Goal: Task Accomplishment & Management: Use online tool/utility

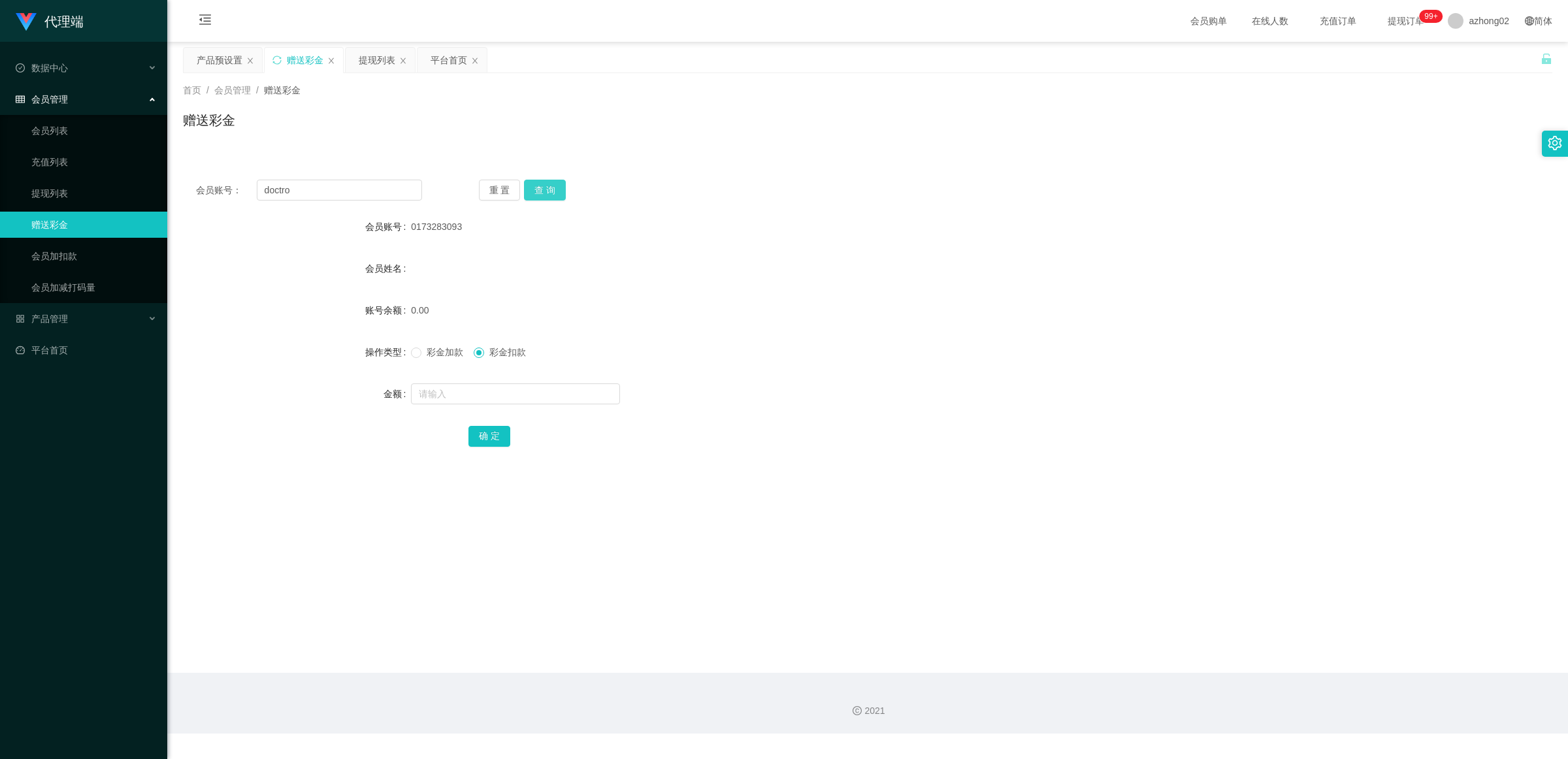
type input "doctro"
click at [539, 190] on button "查 询" at bounding box center [545, 190] width 42 height 21
click at [222, 60] on div "产品预设置" at bounding box center [219, 60] width 45 height 25
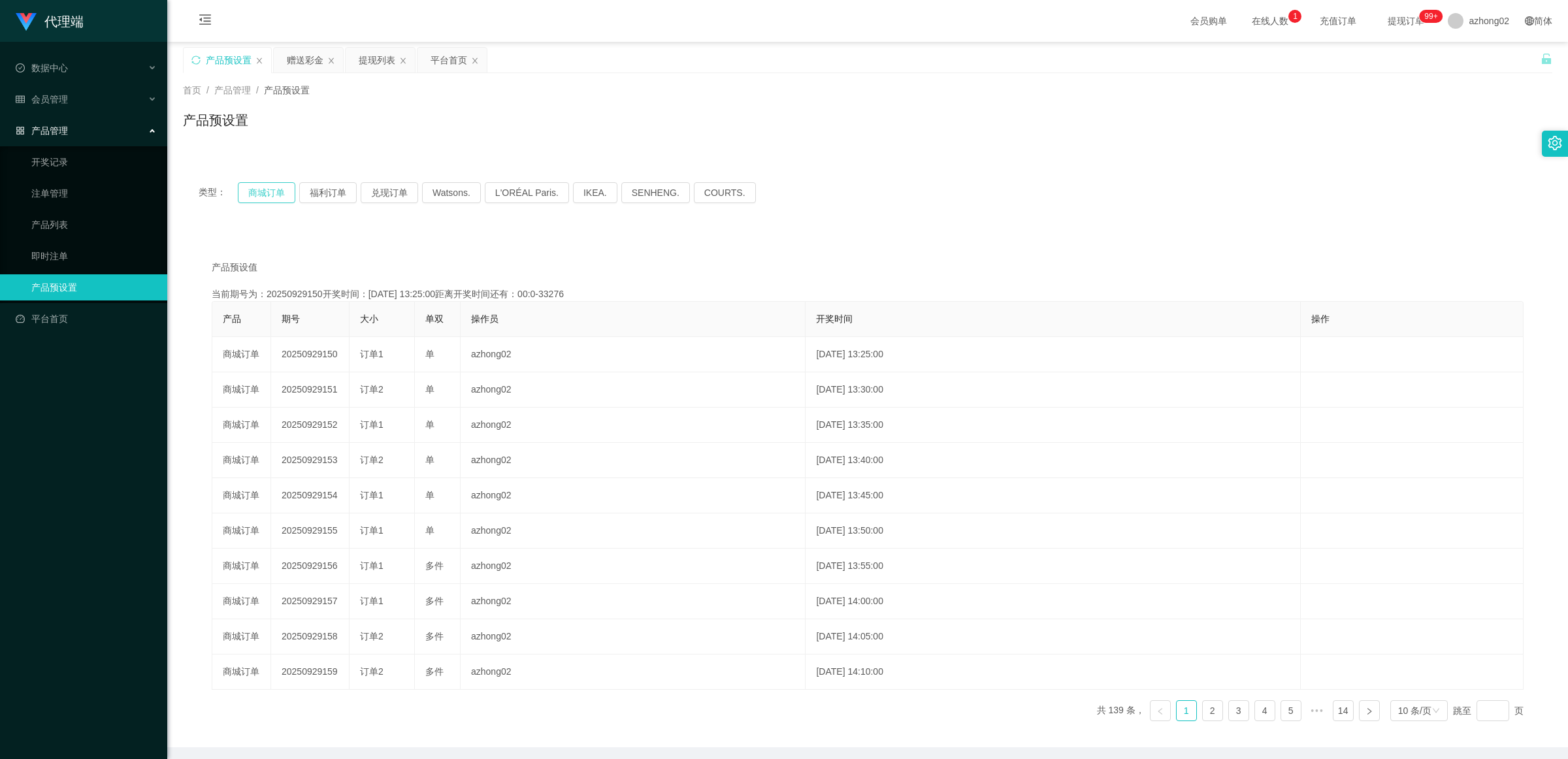
click at [288, 188] on button "商城订单" at bounding box center [267, 193] width 58 height 21
click at [276, 187] on button "商城订单" at bounding box center [267, 193] width 58 height 21
type button "k3wph"
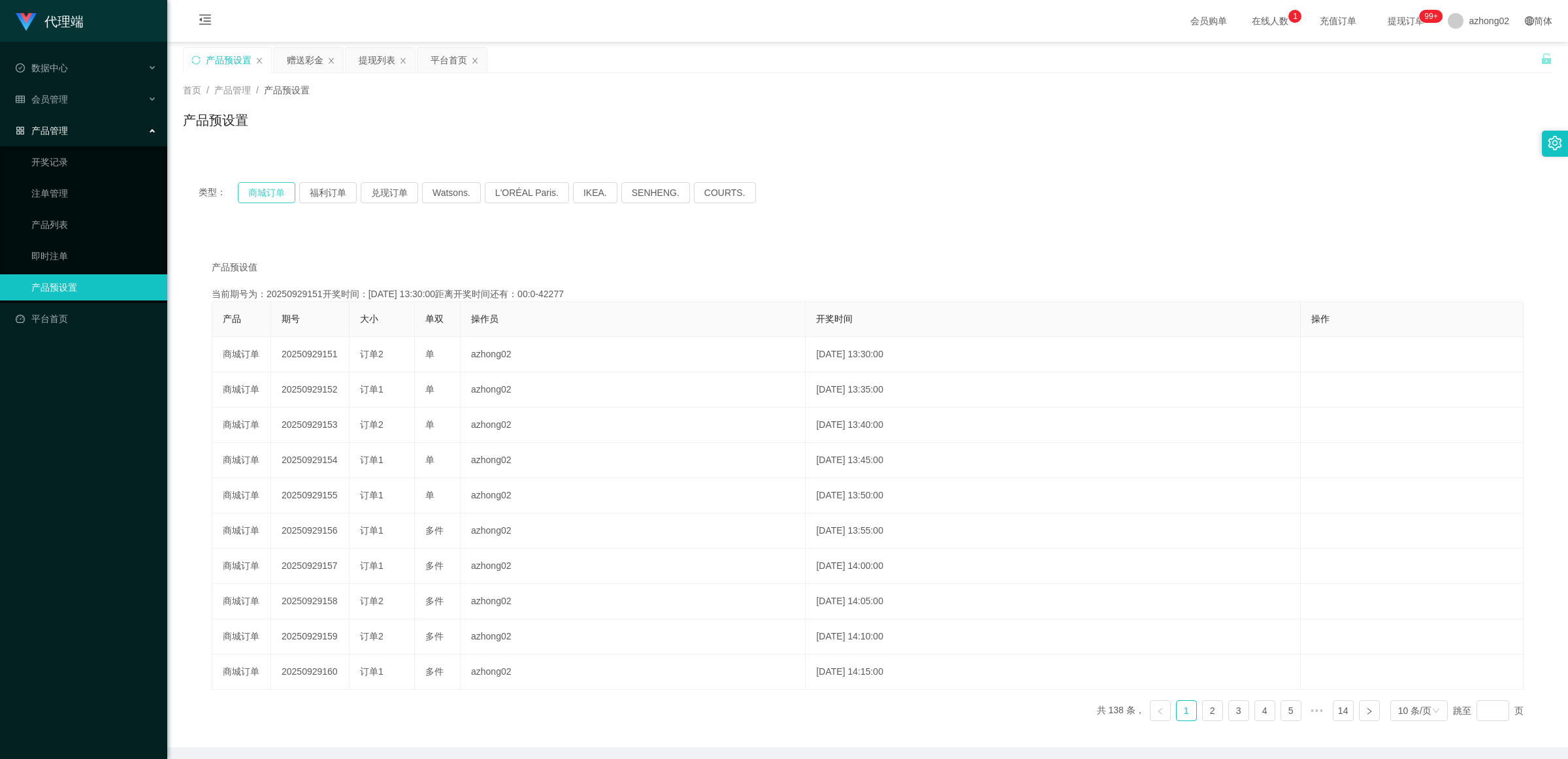
click at [276, 187] on button "商城订单" at bounding box center [267, 193] width 58 height 21
click at [279, 191] on button "商城订单" at bounding box center [267, 193] width 58 height 21
click at [280, 196] on button "商城订单" at bounding box center [267, 193] width 58 height 21
click at [295, 63] on div "赠送彩金" at bounding box center [305, 60] width 36 height 25
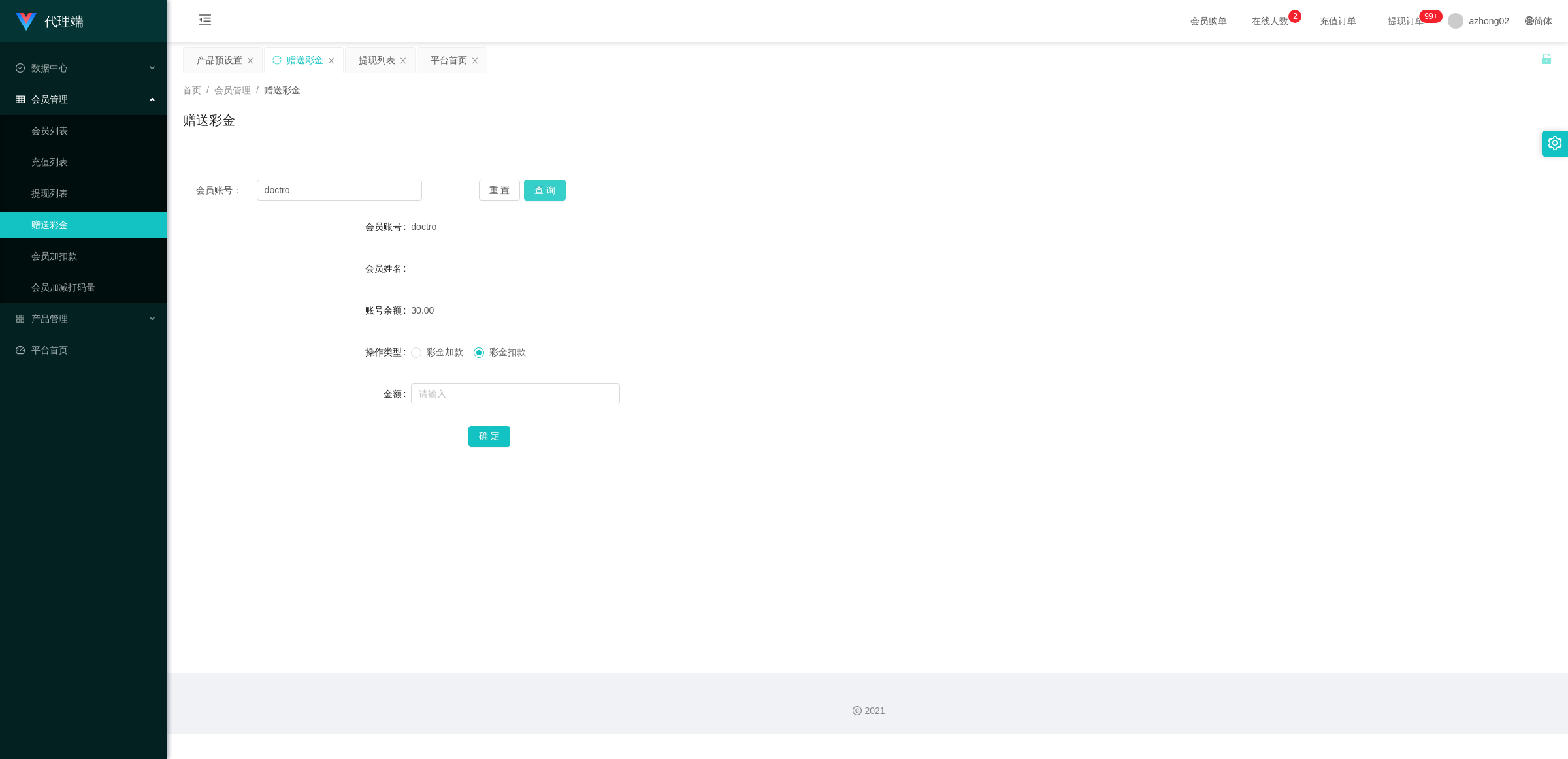
click at [546, 188] on button "查 询" at bounding box center [545, 190] width 42 height 21
click at [469, 389] on input "text" at bounding box center [514, 395] width 209 height 21
type input "60"
drag, startPoint x: 482, startPoint y: 451, endPoint x: 482, endPoint y: 438, distance: 13.0
click at [482, 451] on div "会员账号： doctro 重 置 查 询 会员账号 doctro 会员姓名 账号余额 60.00 操作类型 彩金加款 彩金扣款 金额 60 确 定" at bounding box center [867, 322] width 1369 height 311
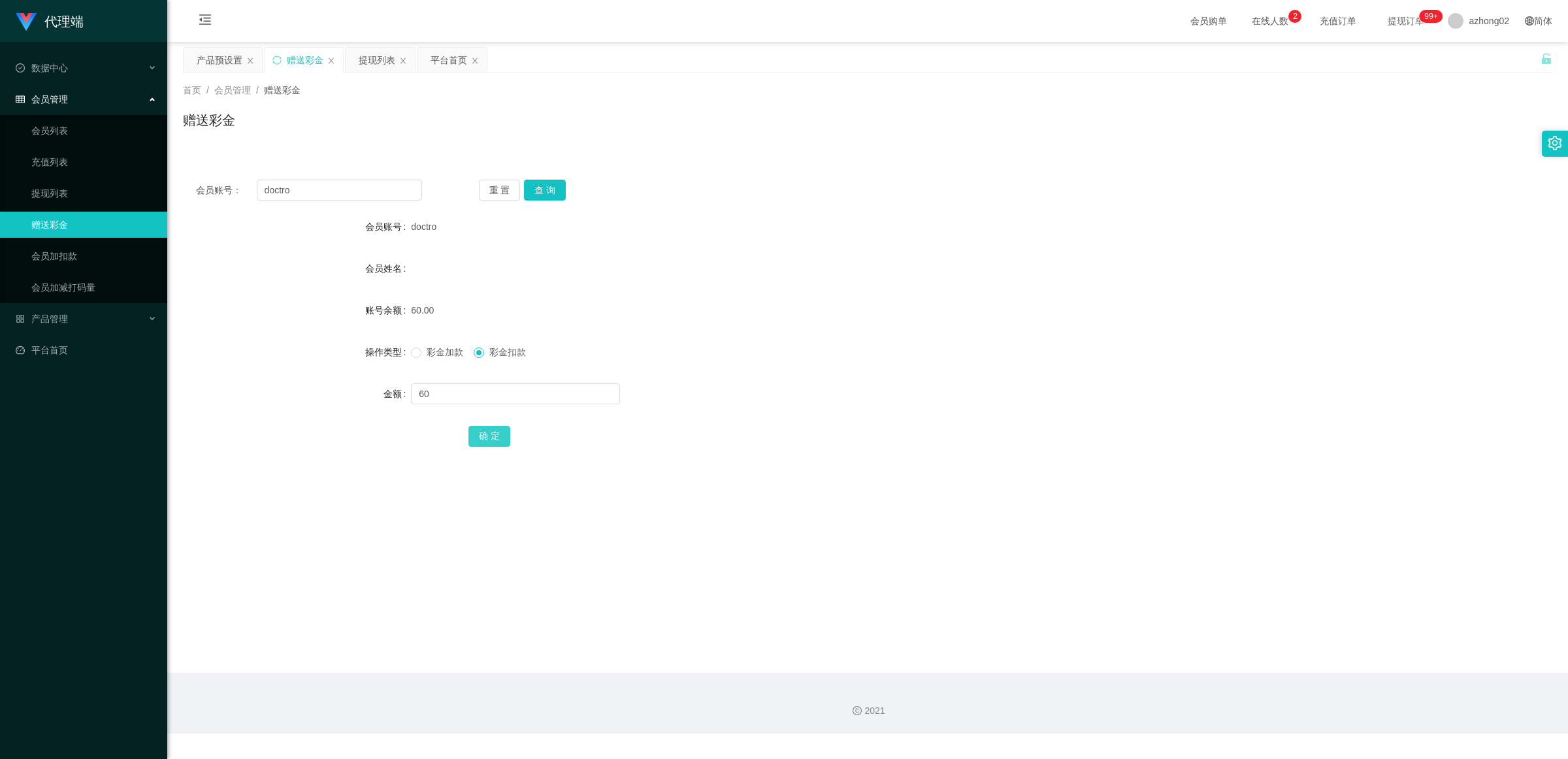
click at [482, 438] on button "确 定" at bounding box center [489, 436] width 42 height 21
click at [209, 60] on div "产品预设置" at bounding box center [219, 60] width 45 height 25
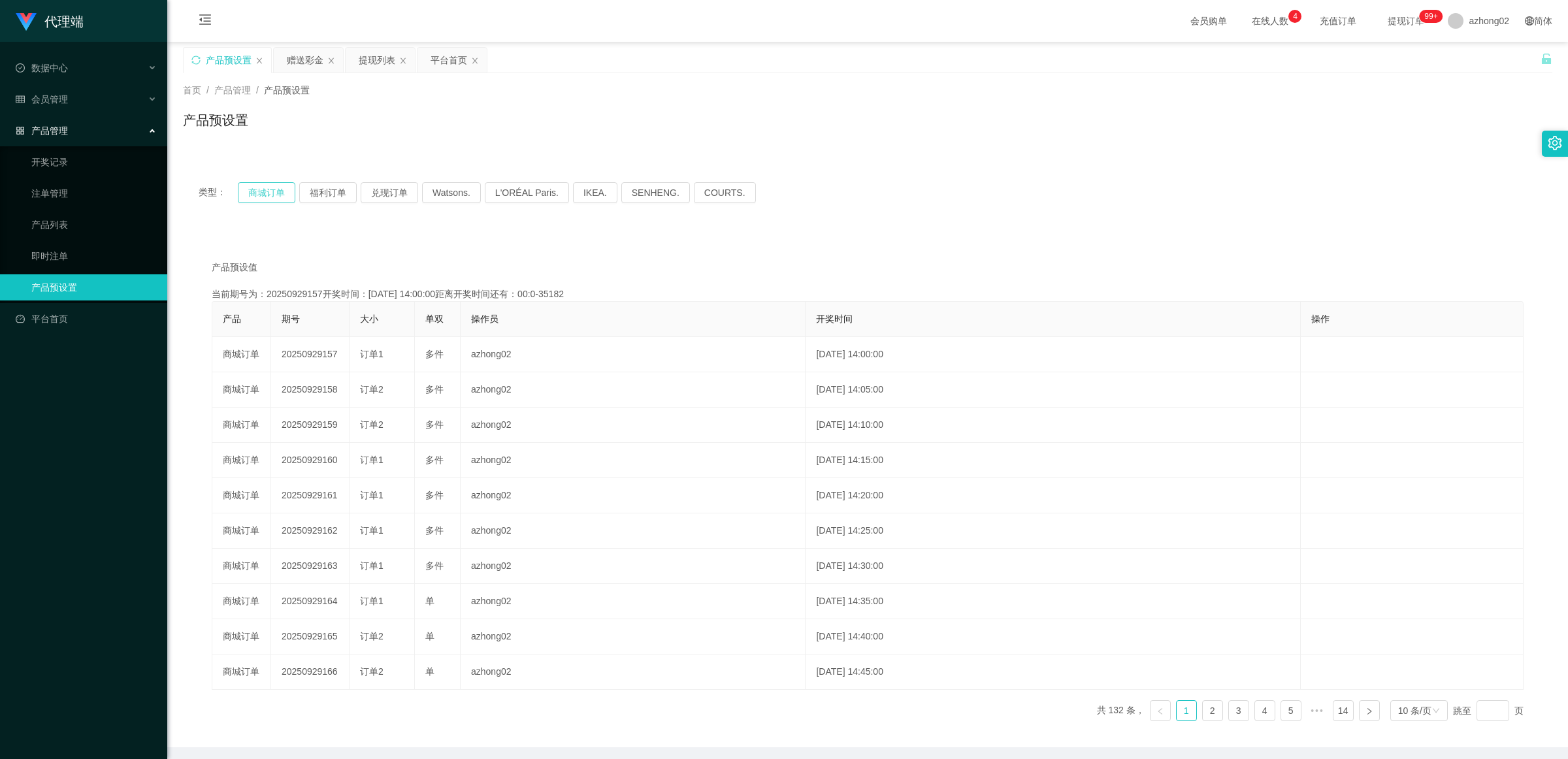
click at [281, 194] on button "商城订单" at bounding box center [267, 193] width 58 height 21
type button "k3wph"
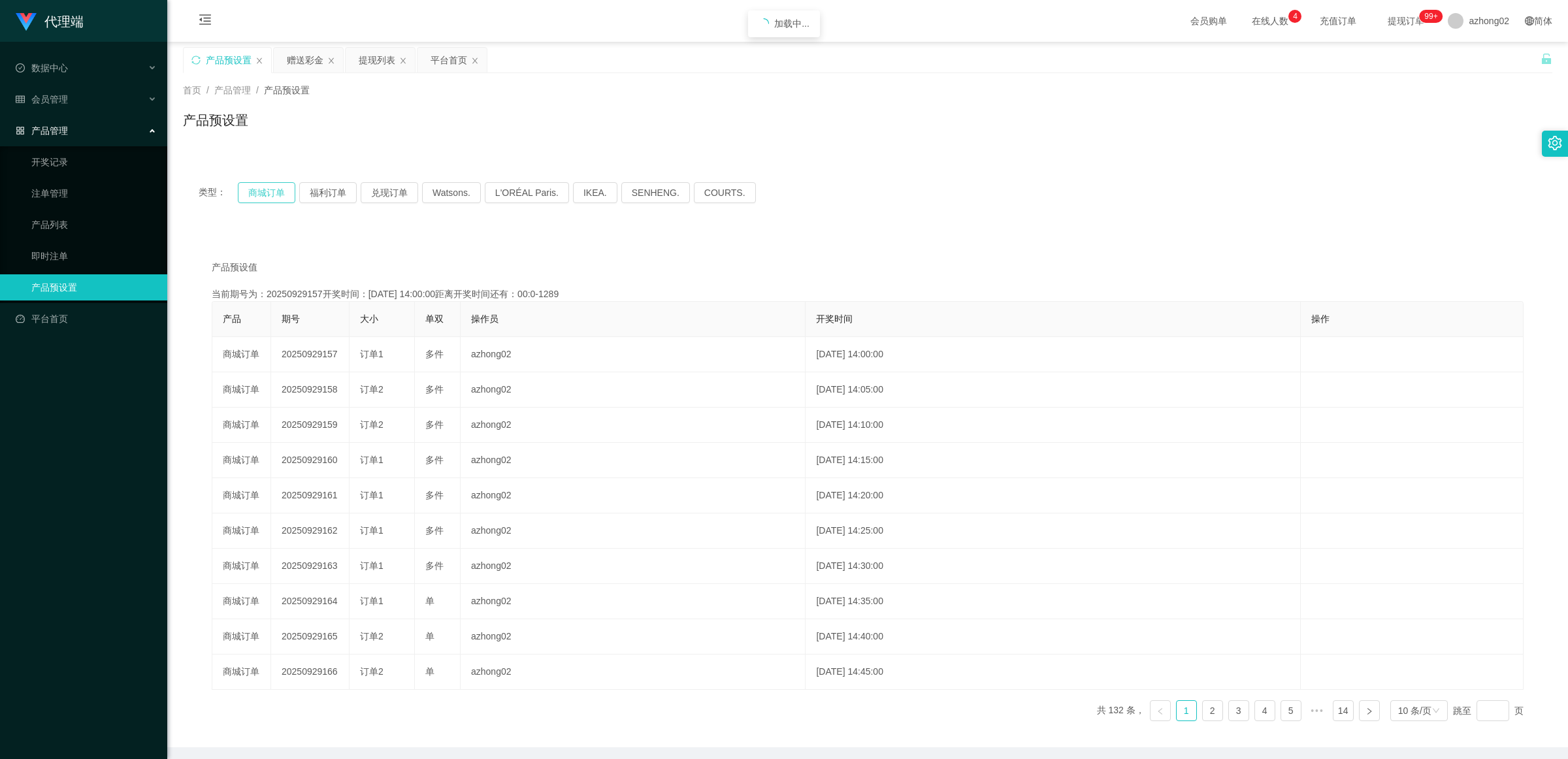
click at [281, 194] on button "商城订单" at bounding box center [267, 193] width 58 height 21
click at [307, 63] on div "赠送彩金" at bounding box center [305, 60] width 36 height 25
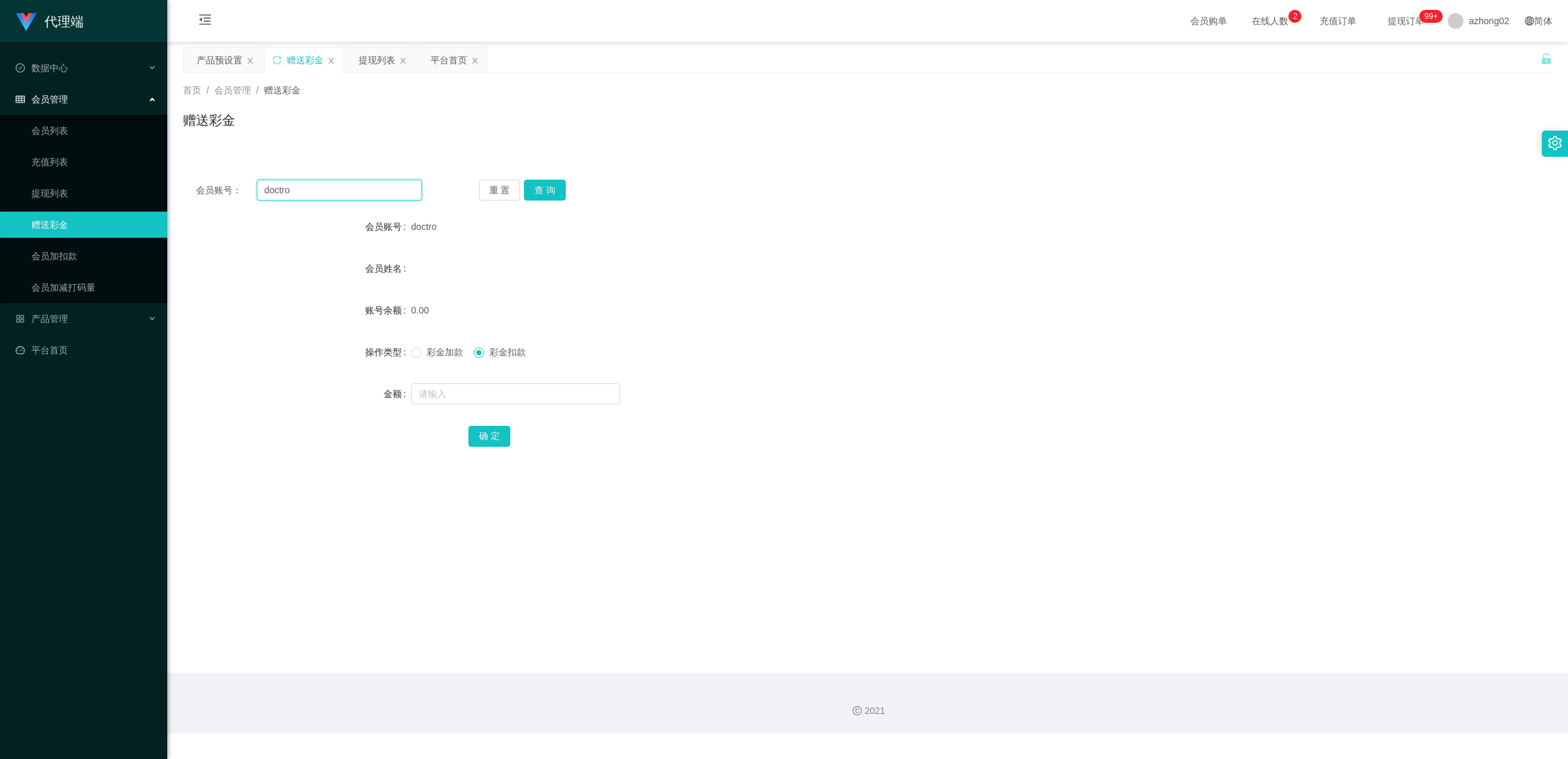
click at [334, 190] on input "doctro" at bounding box center [339, 190] width 165 height 21
paste input "yongpeng123"
type input "yongpeng123"
click at [539, 195] on button "查 询" at bounding box center [545, 190] width 42 height 21
click at [458, 387] on input "text" at bounding box center [514, 395] width 209 height 21
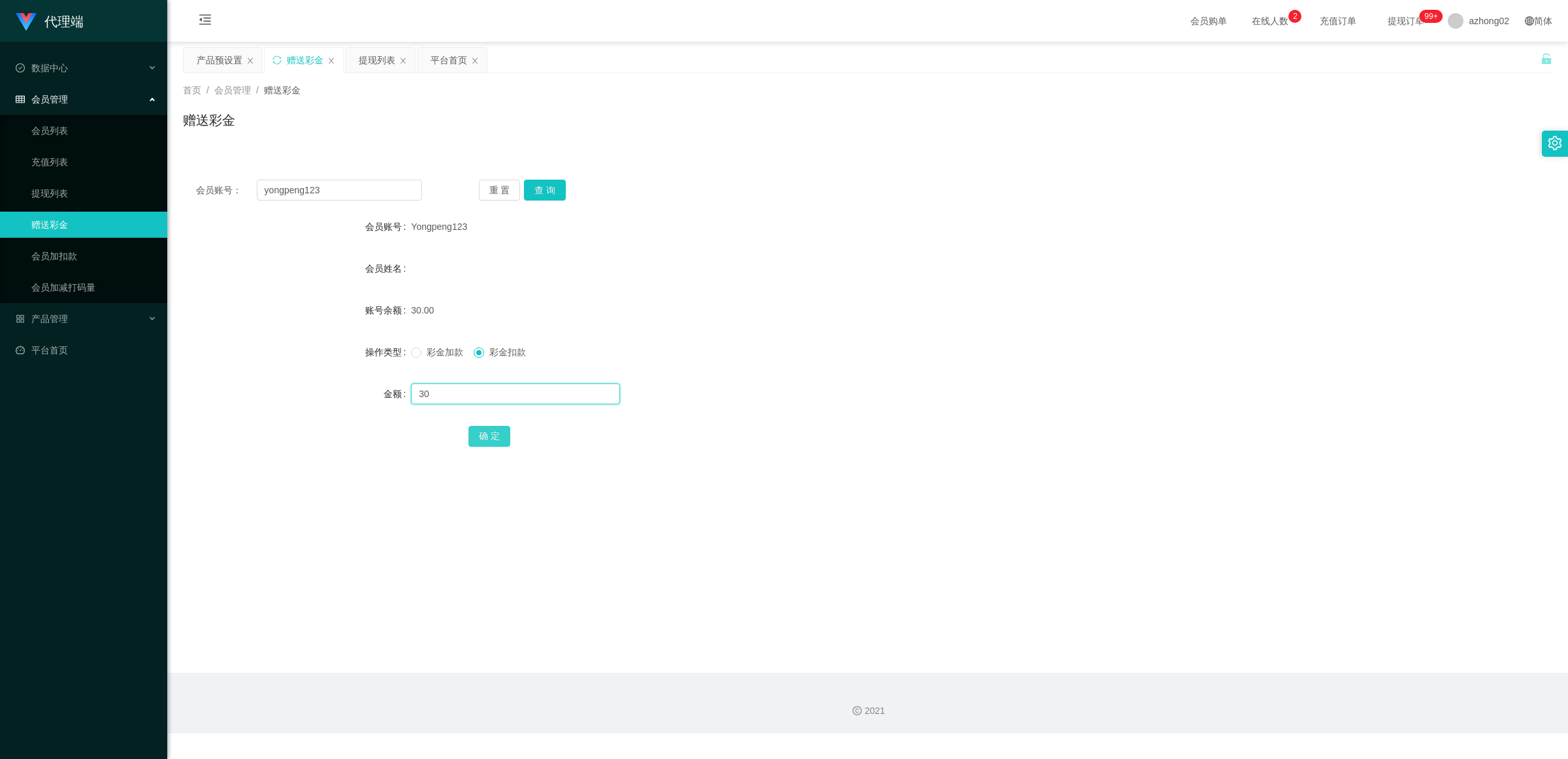
type input "30"
click at [475, 430] on button "确 定" at bounding box center [489, 436] width 42 height 21
